Goal: Information Seeking & Learning: Learn about a topic

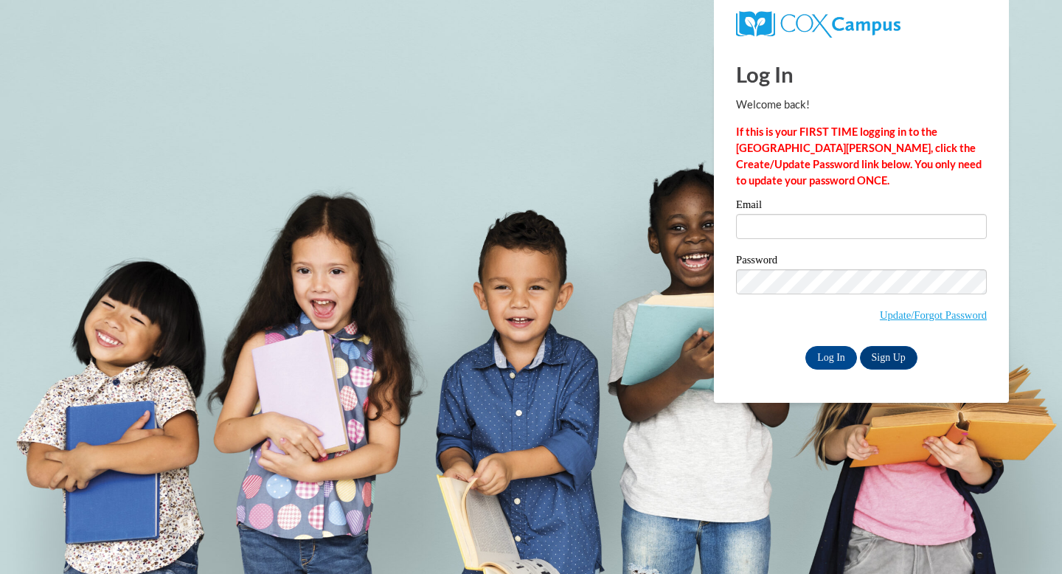
click at [824, 240] on div "Email" at bounding box center [861, 224] width 251 height 51
click at [824, 231] on input "Email" at bounding box center [861, 226] width 251 height 25
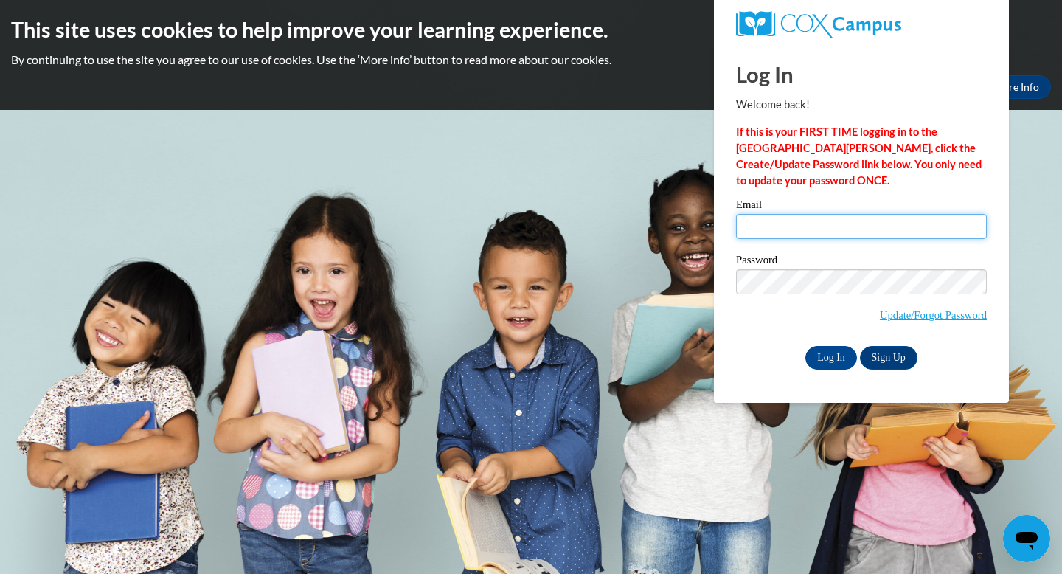
type input "elkaderchildcarepreschool@gmail.com"
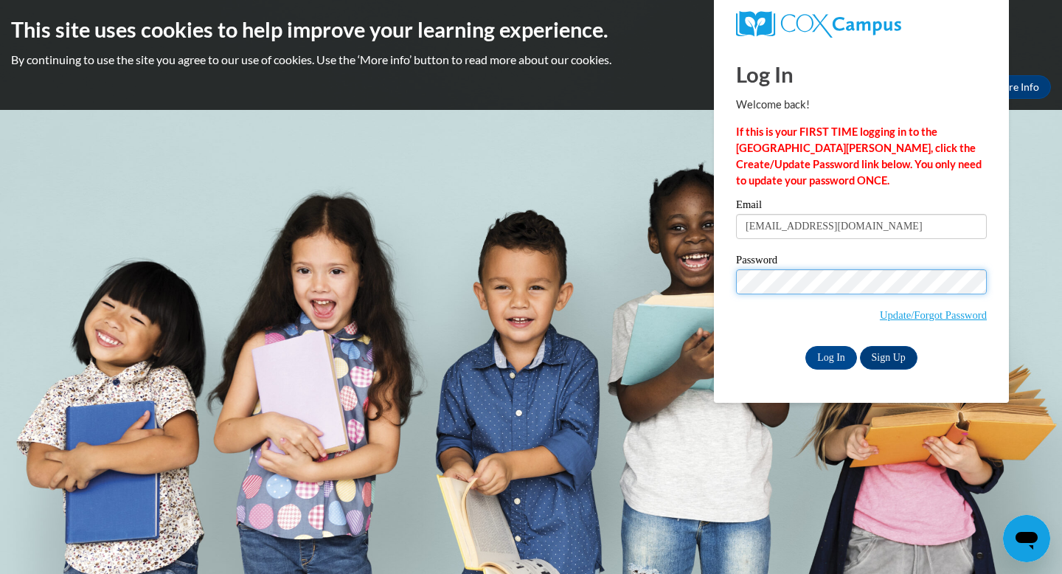
click at [805, 346] on input "Log In" at bounding box center [831, 358] width 52 height 24
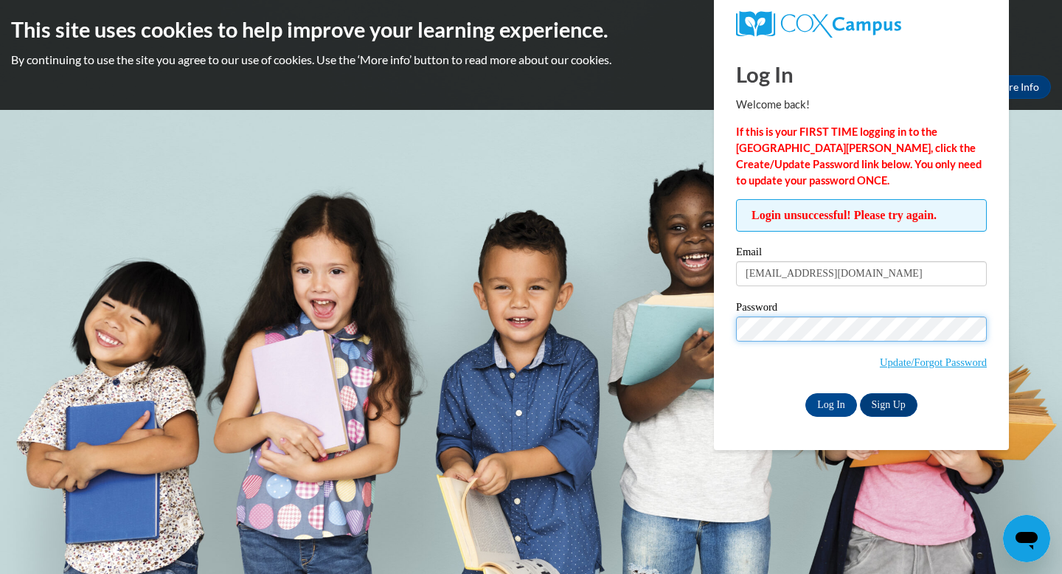
click at [805, 393] on input "Log In" at bounding box center [831, 405] width 52 height 24
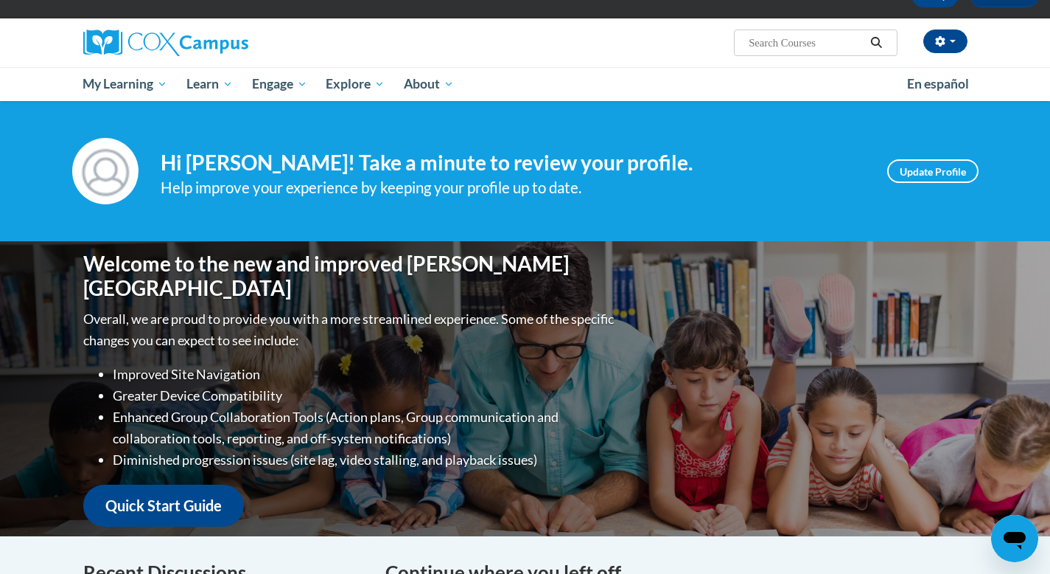
scroll to position [94, 0]
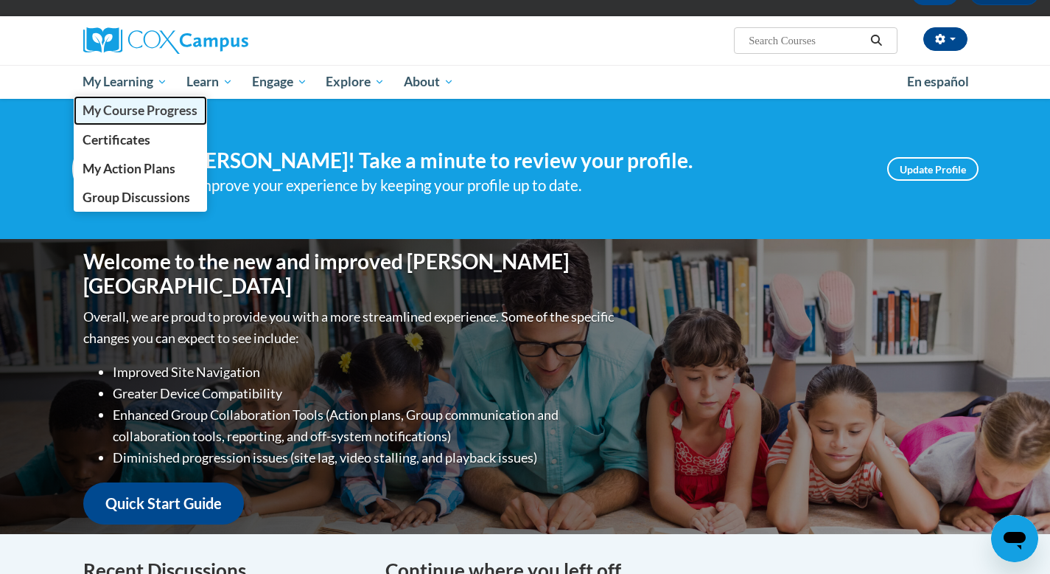
click at [154, 105] on span "My Course Progress" at bounding box center [140, 109] width 115 height 15
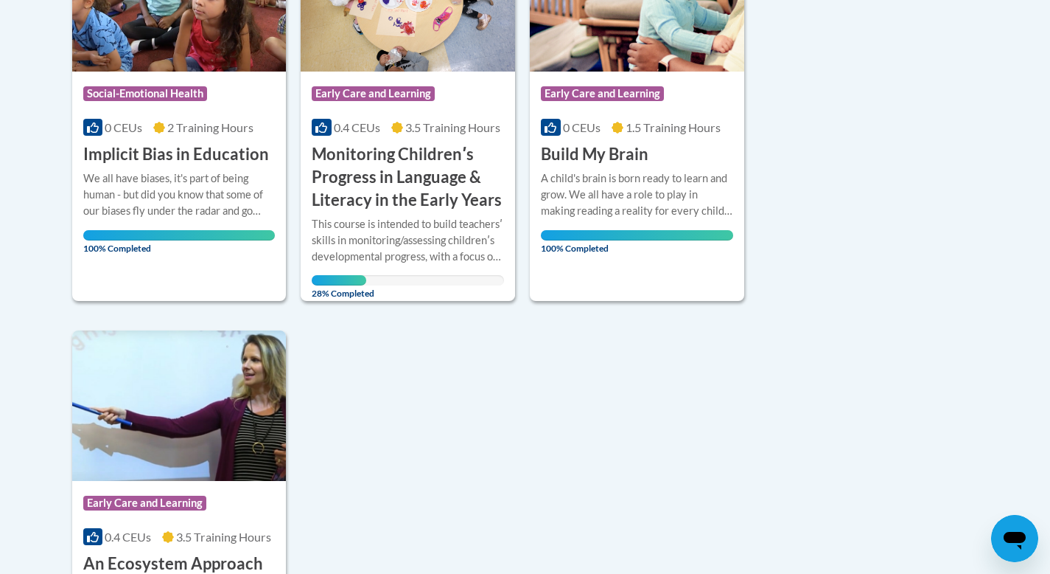
scroll to position [456, 0]
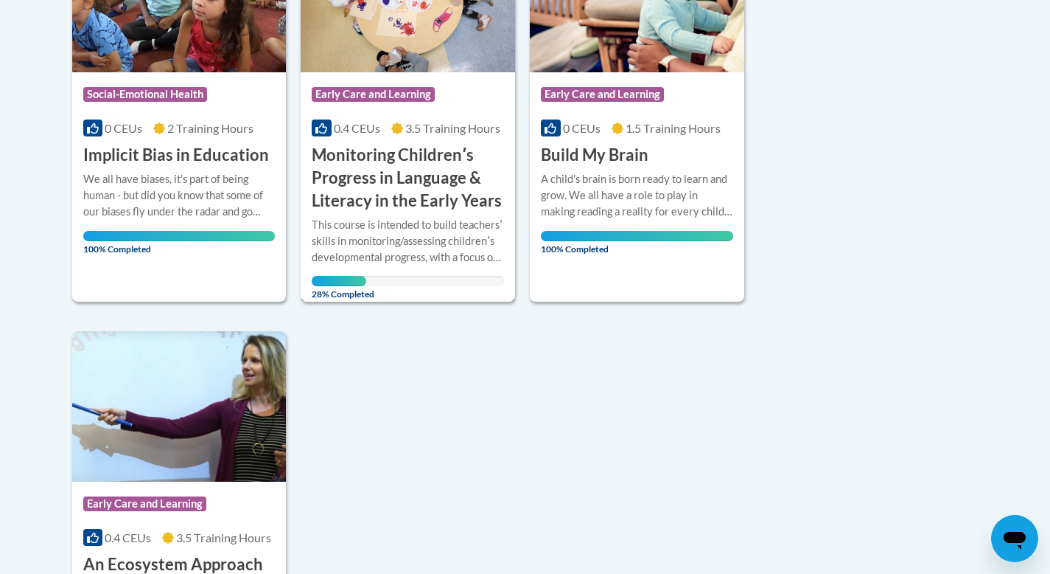
click at [365, 175] on h3 "Monitoring Childrenʹs Progress in Language & Literacy in the Early Years" at bounding box center [408, 178] width 192 height 68
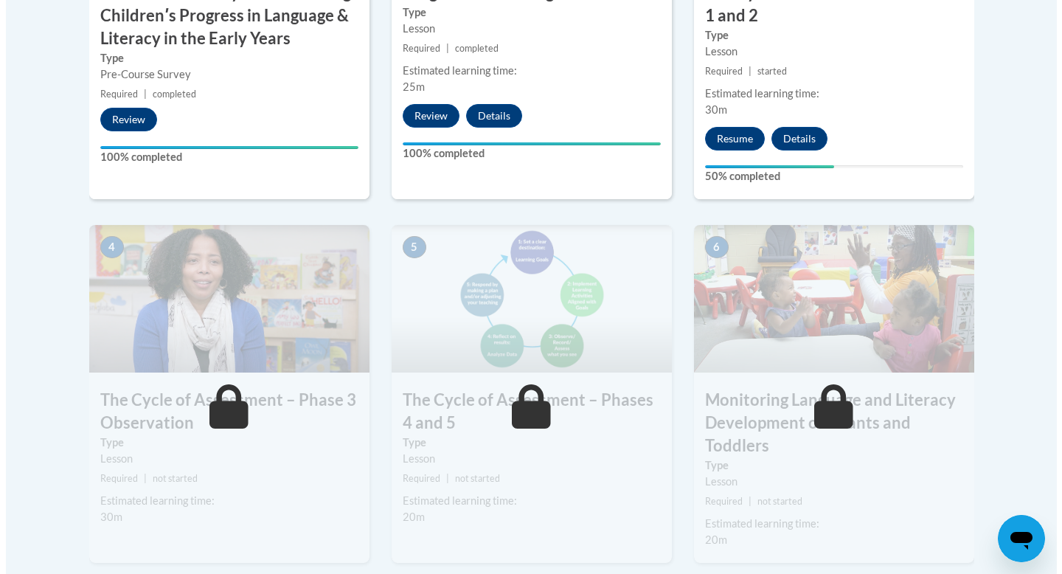
scroll to position [739, 0]
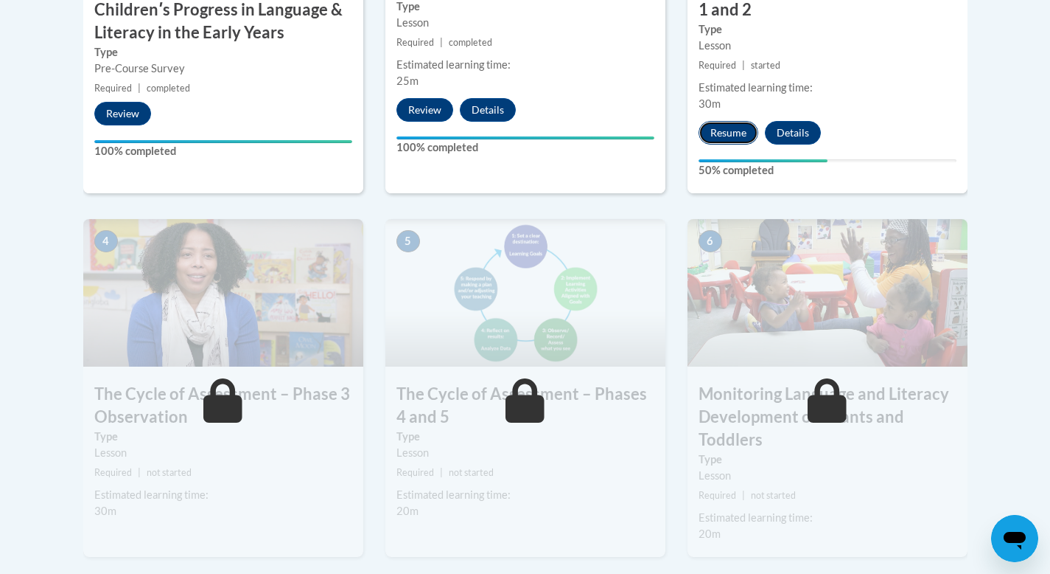
click at [719, 125] on button "Resume" at bounding box center [729, 133] width 60 height 24
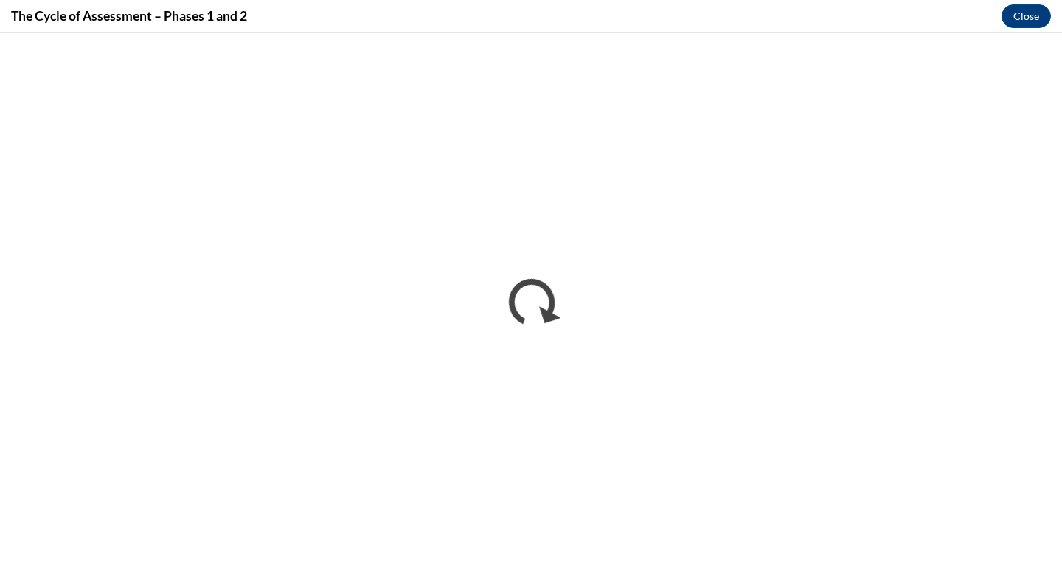
scroll to position [0, 0]
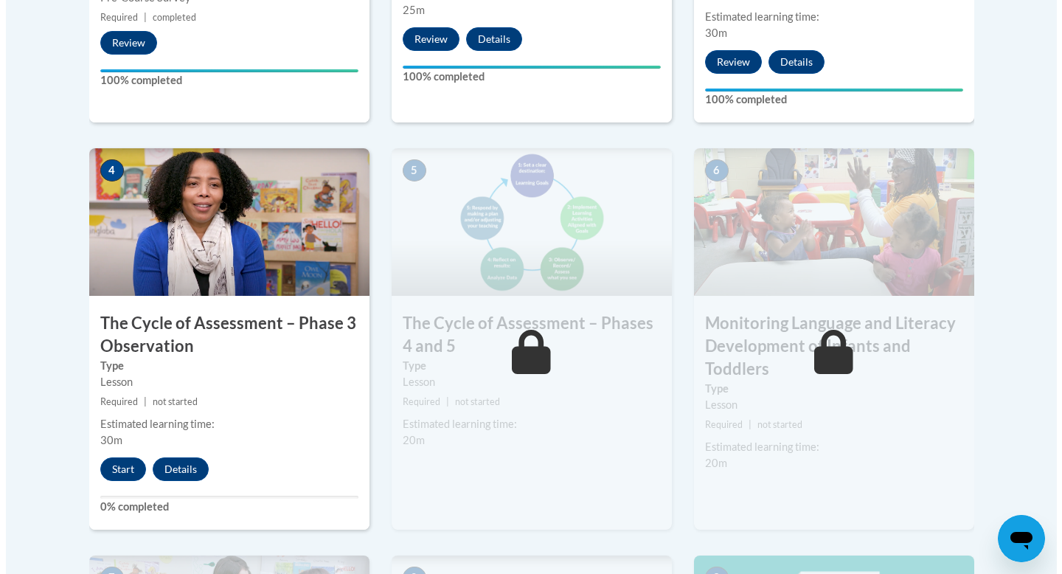
scroll to position [823, 0]
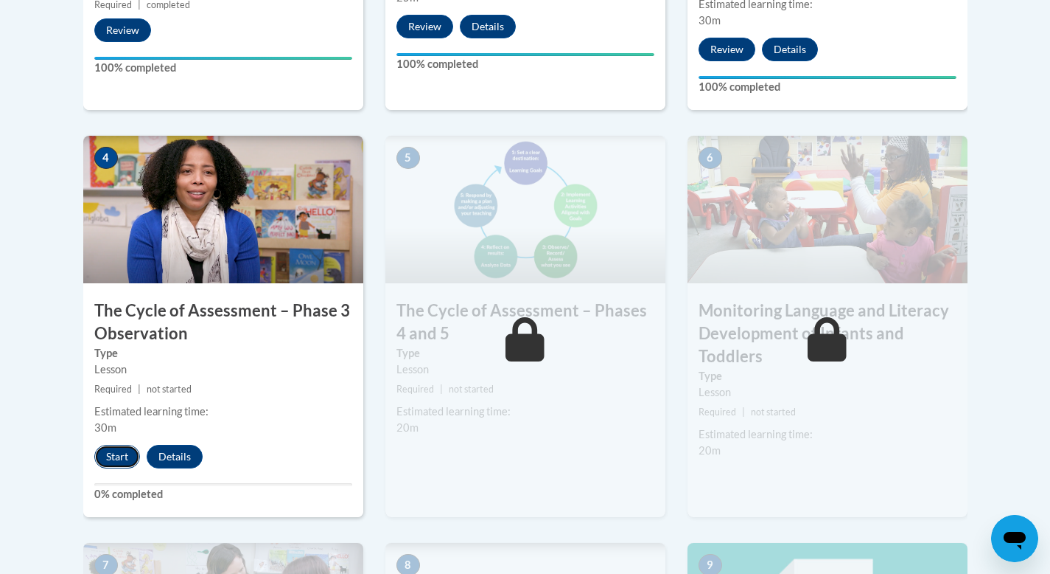
click at [119, 460] on button "Start" at bounding box center [117, 457] width 46 height 24
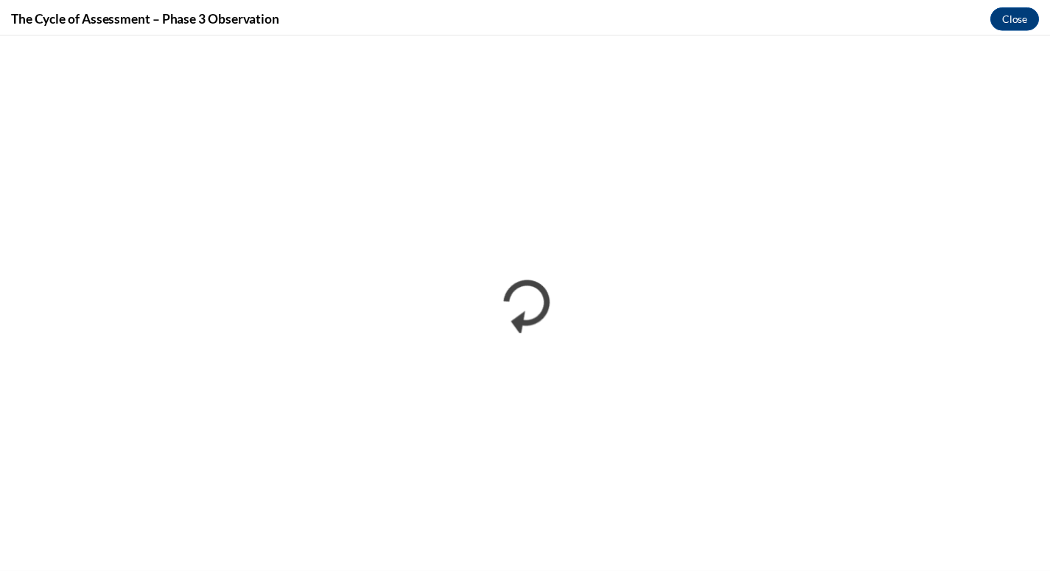
scroll to position [0, 0]
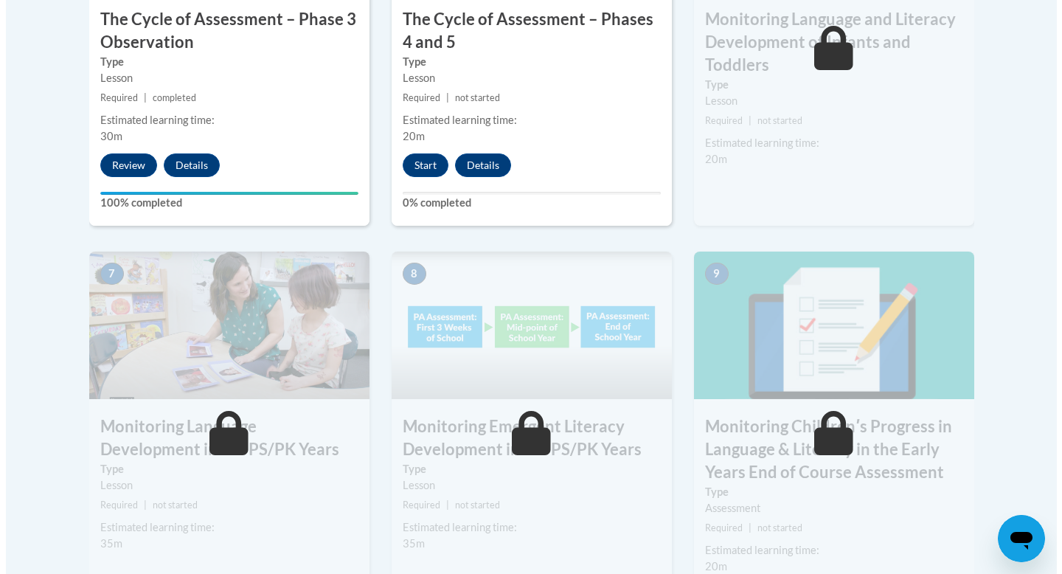
scroll to position [1091, 0]
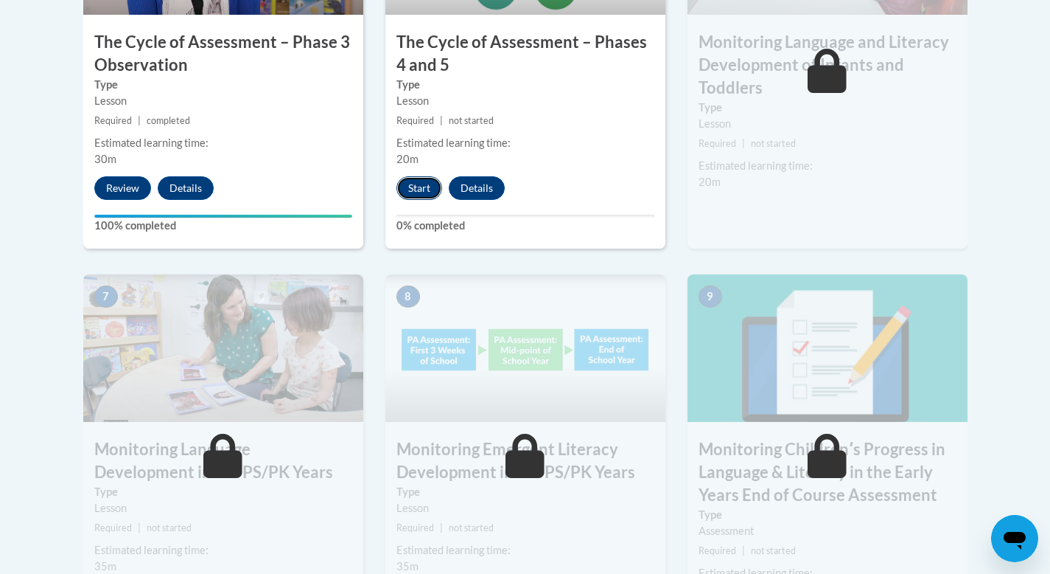
click at [431, 197] on button "Start" at bounding box center [420, 188] width 46 height 24
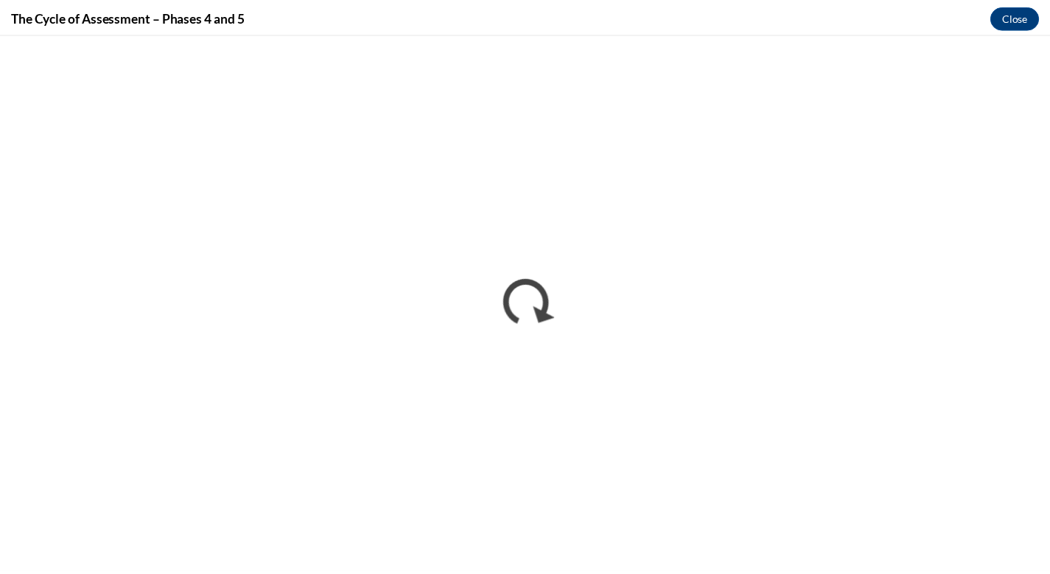
scroll to position [0, 0]
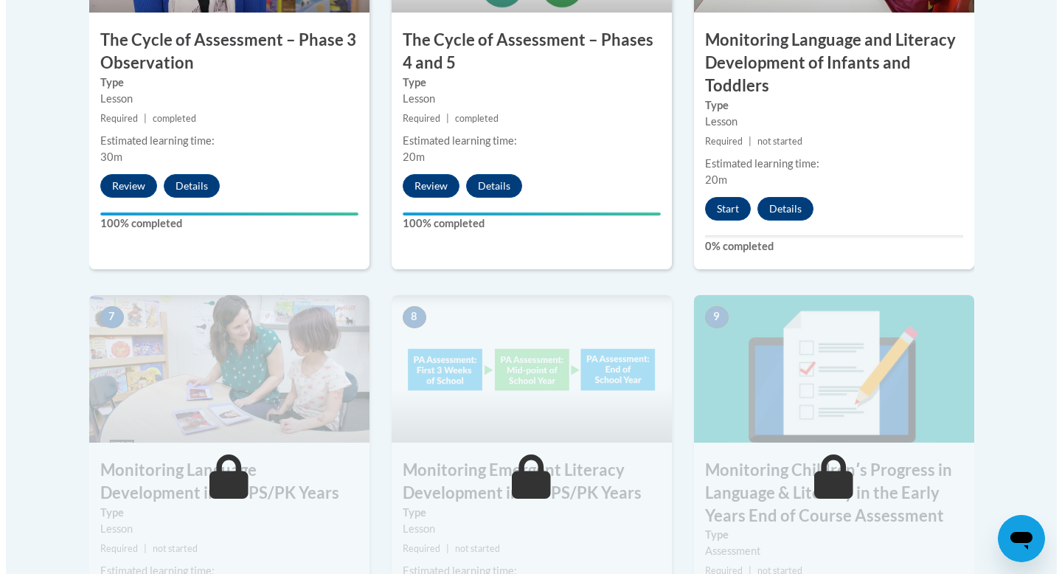
scroll to position [1095, 0]
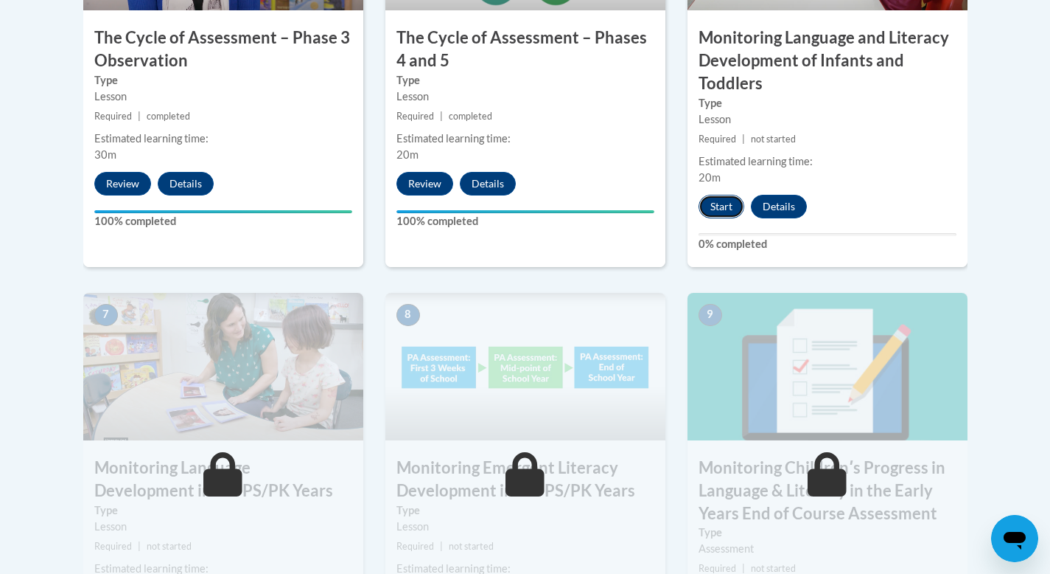
click at [727, 209] on button "Start" at bounding box center [722, 207] width 46 height 24
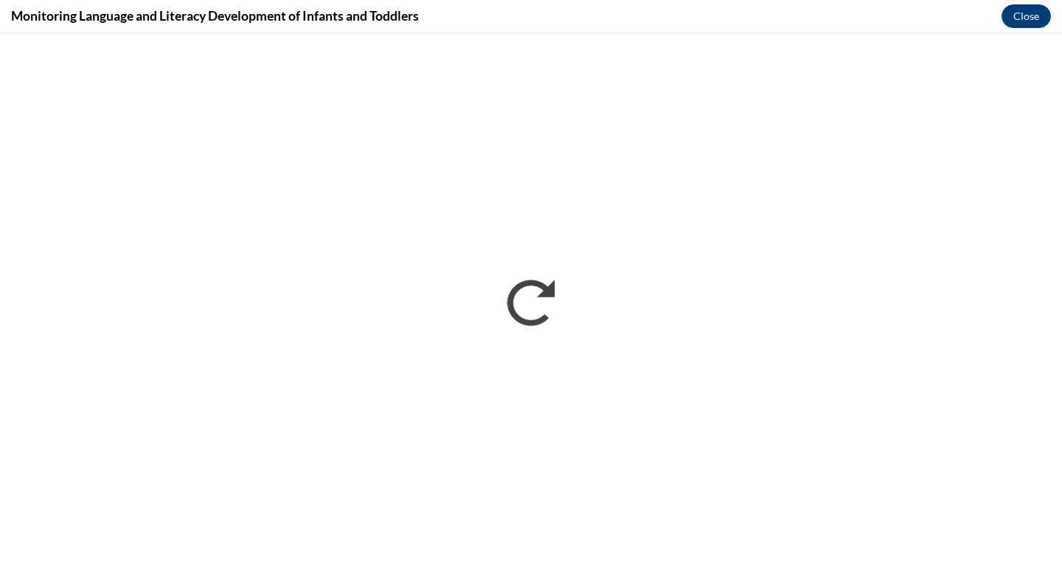
scroll to position [0, 0]
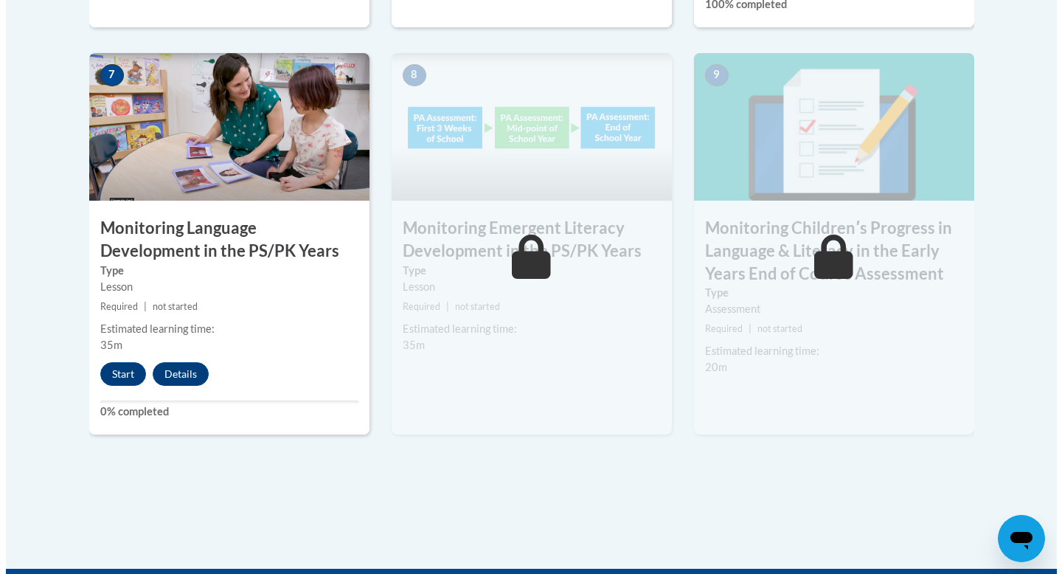
scroll to position [1341, 0]
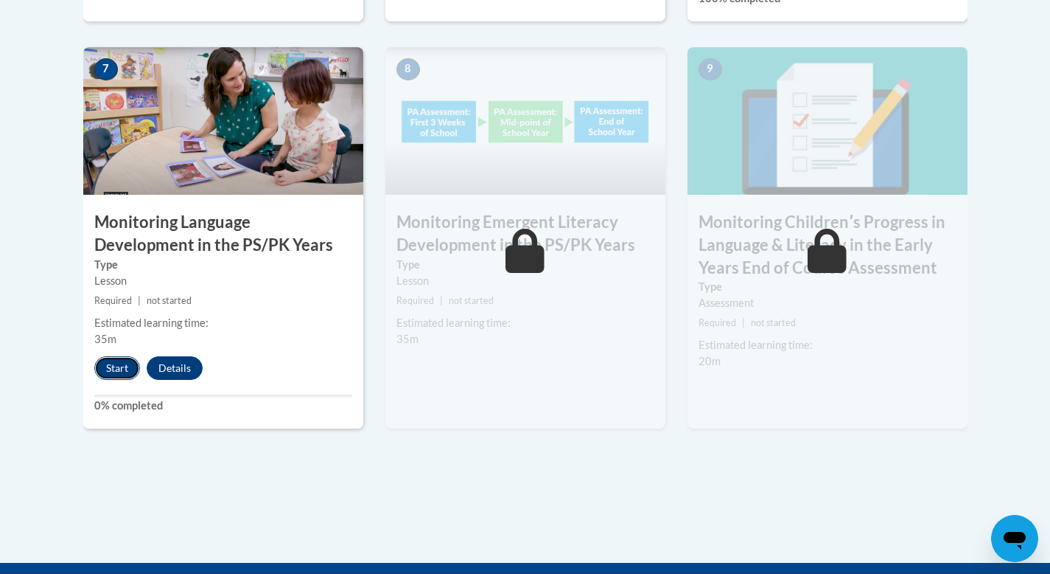
click at [119, 370] on button "Start" at bounding box center [117, 368] width 46 height 24
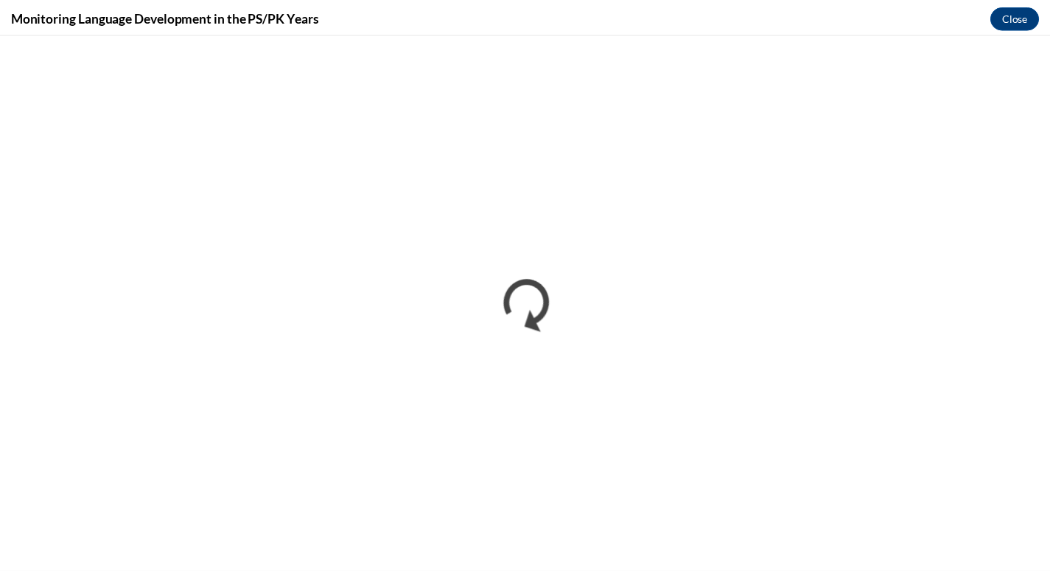
scroll to position [0, 0]
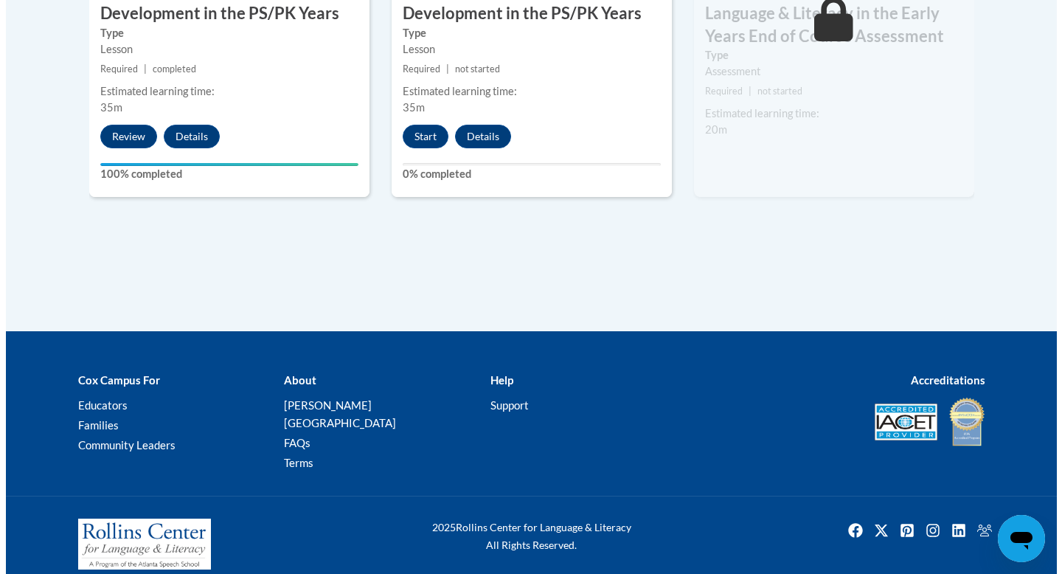
scroll to position [1533, 0]
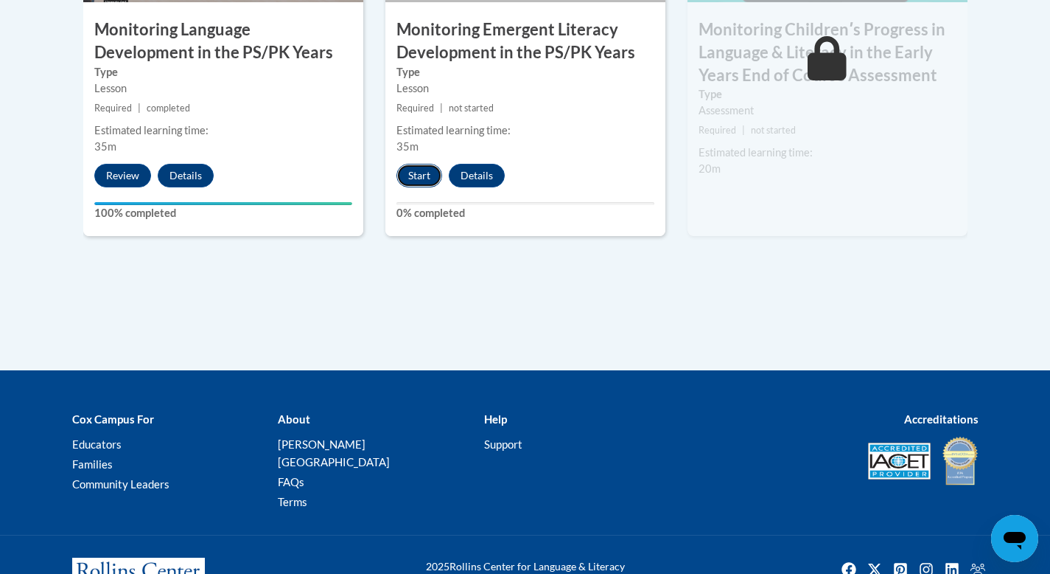
click at [437, 175] on button "Start" at bounding box center [420, 176] width 46 height 24
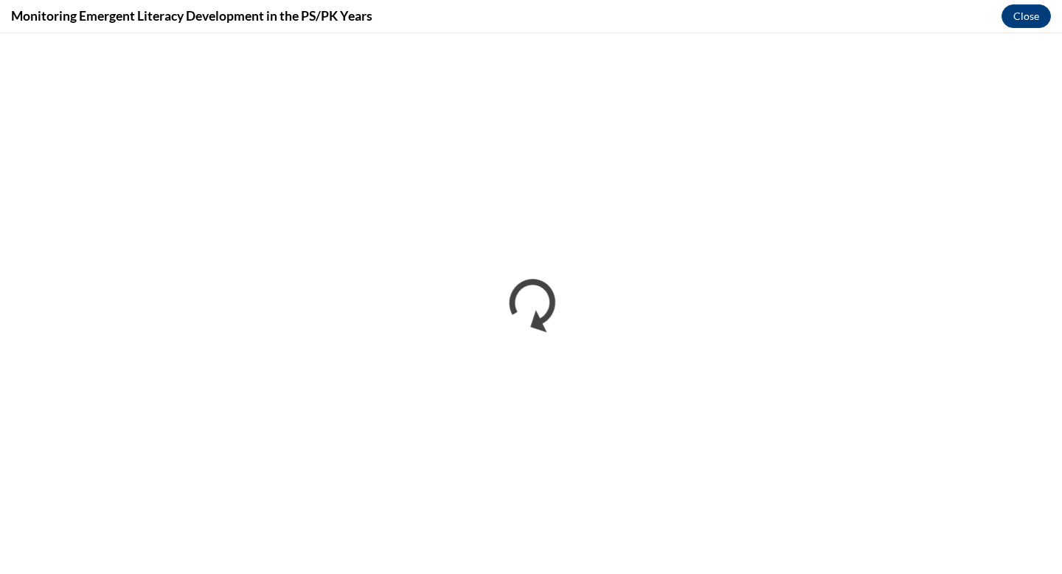
scroll to position [0, 0]
